Goal: Task Accomplishment & Management: Use online tool/utility

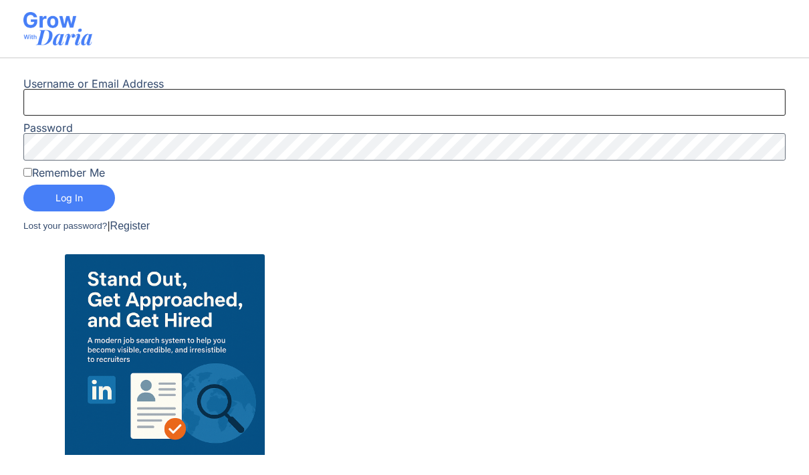
click at [389, 110] on input "Username or Email Address" at bounding box center [404, 102] width 763 height 27
click at [274, 102] on input "Username or Email Address" at bounding box center [404, 102] width 763 height 27
type input "Mehdi.nadifi@gmail.com"
click at [46, 171] on label "Remember Me" at bounding box center [64, 172] width 82 height 11
click at [32, 171] on input "Remember Me" at bounding box center [27, 172] width 9 height 9
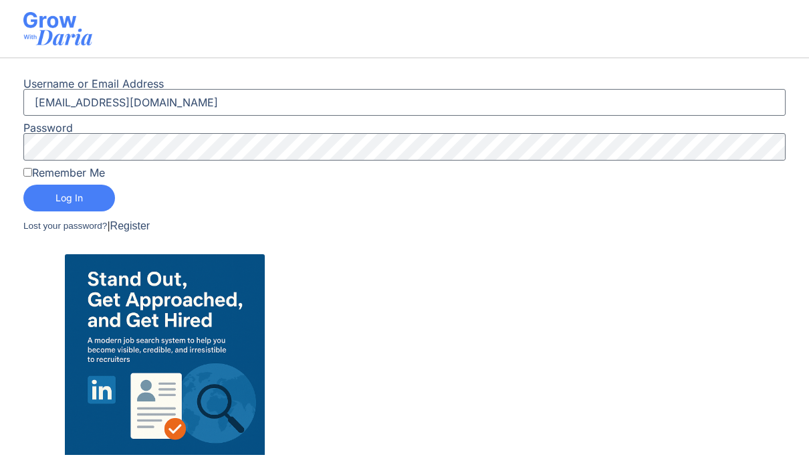
checkbox input "true"
click at [71, 193] on span "Log In" at bounding box center [69, 197] width 27 height 9
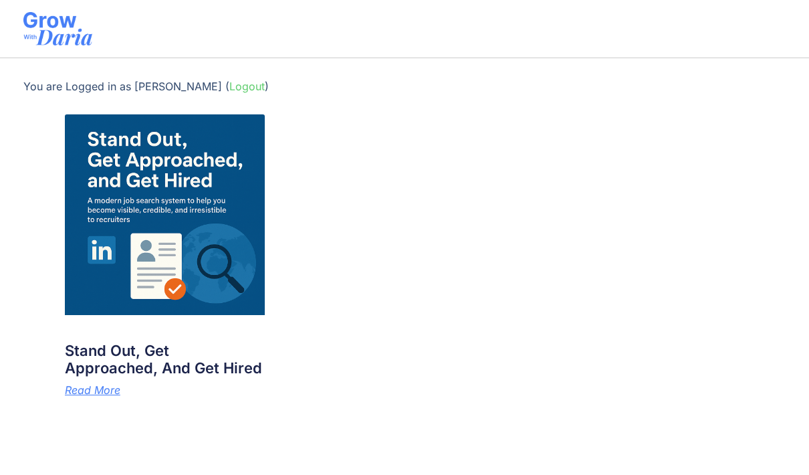
click at [224, 263] on img at bounding box center [165, 214] width 201 height 201
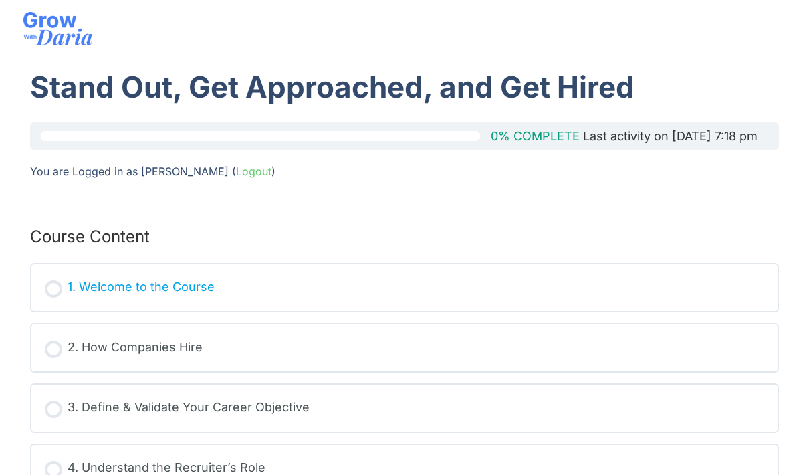
click at [56, 284] on div "Not started" at bounding box center [53, 288] width 17 height 17
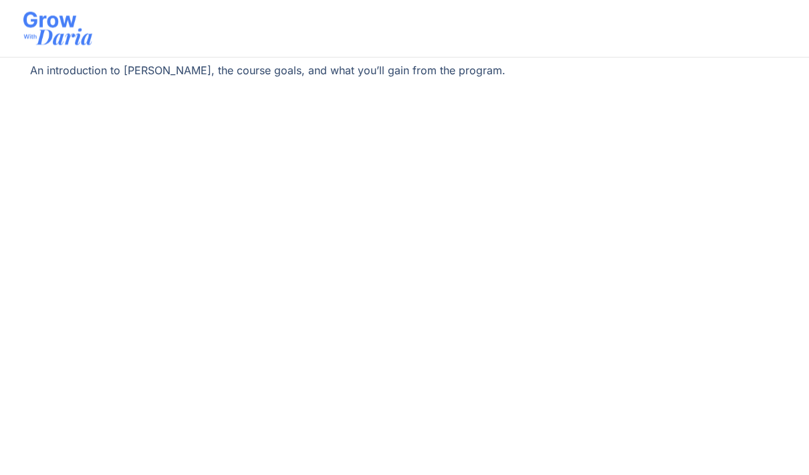
scroll to position [102, 0]
